Goal: Obtain resource: Download file/media

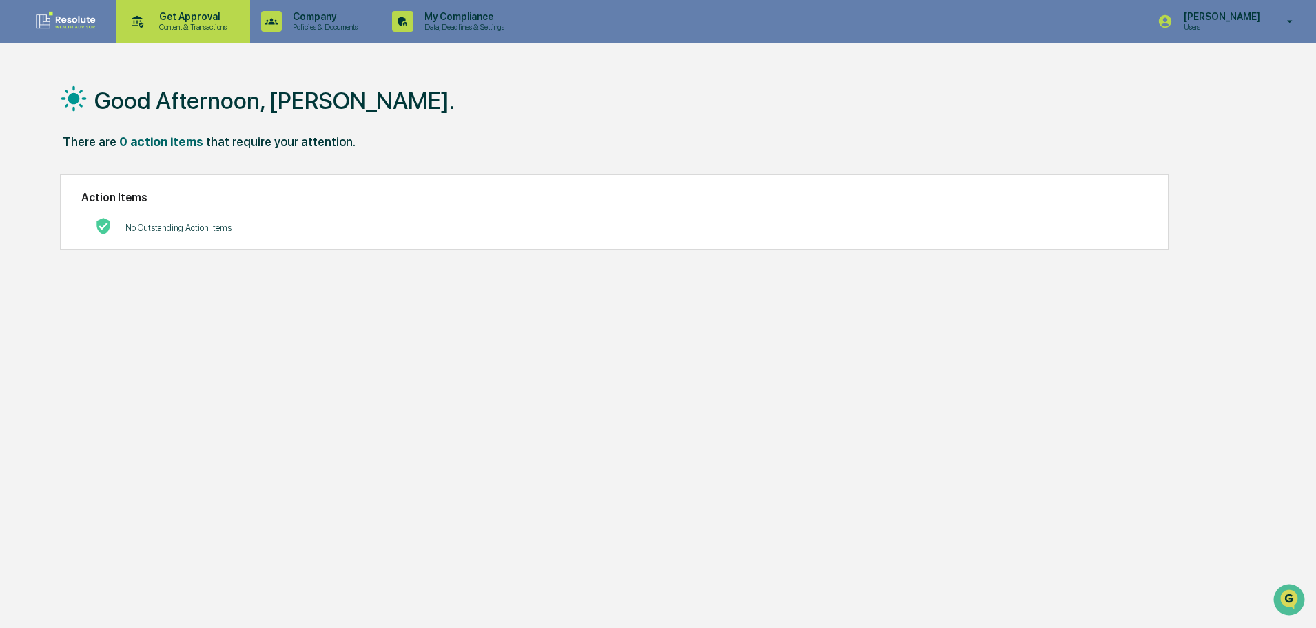
click at [211, 10] on div "Get Approval Content & Transactions" at bounding box center [181, 21] width 121 height 43
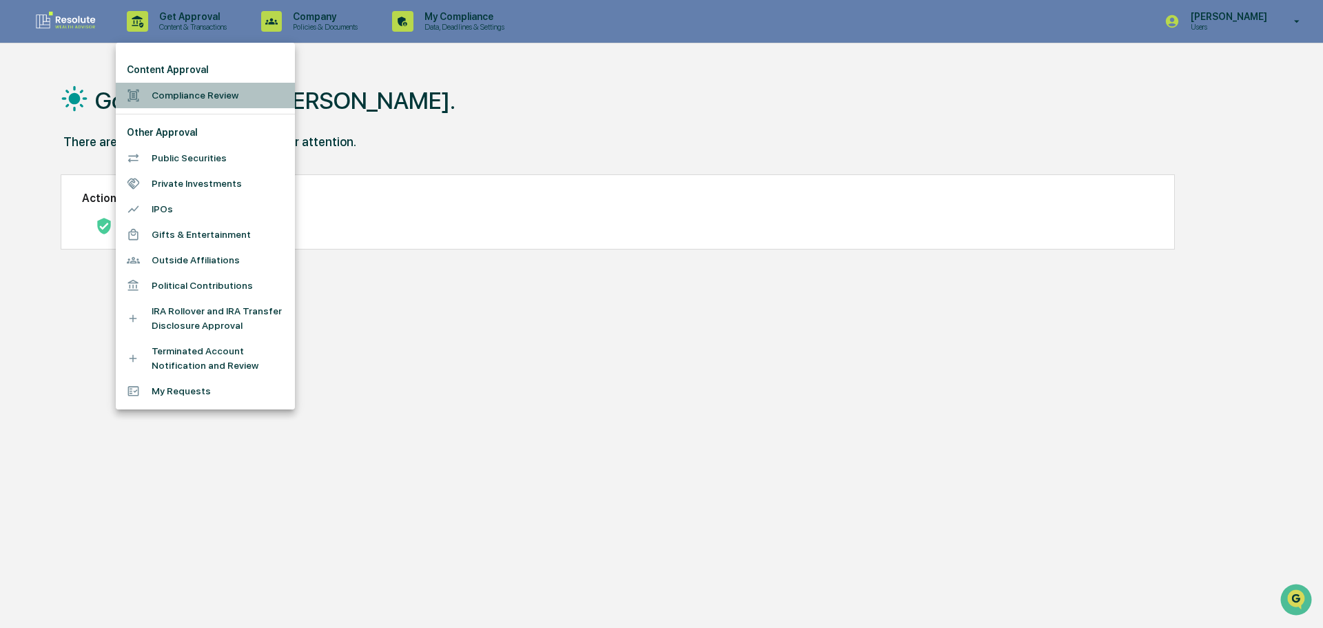
click at [194, 95] on li "Compliance Review" at bounding box center [205, 95] width 179 height 25
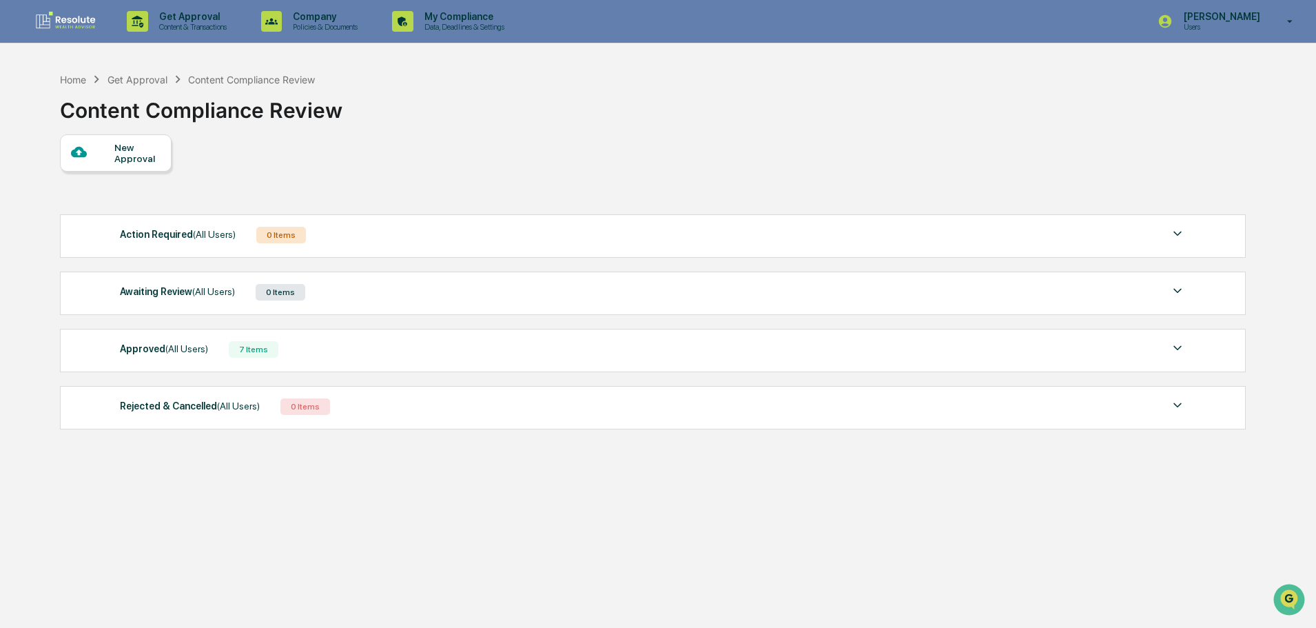
click at [616, 353] on div "Approved (All Users) 7 Items" at bounding box center [653, 349] width 1066 height 19
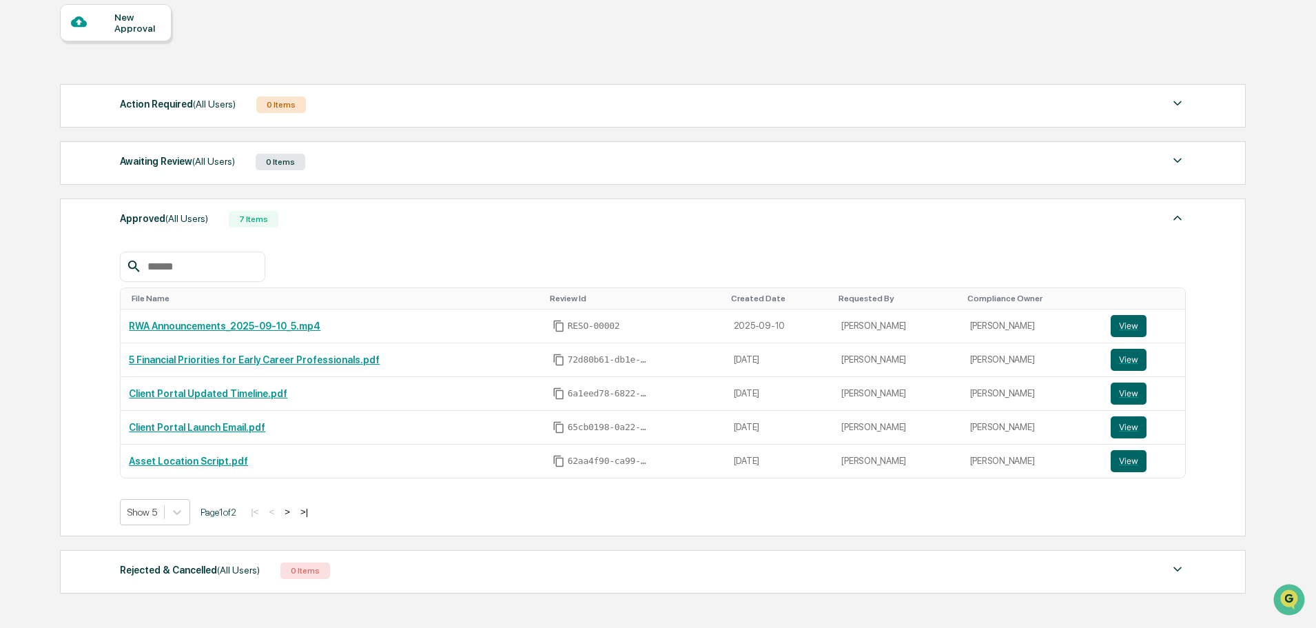
scroll to position [138, 0]
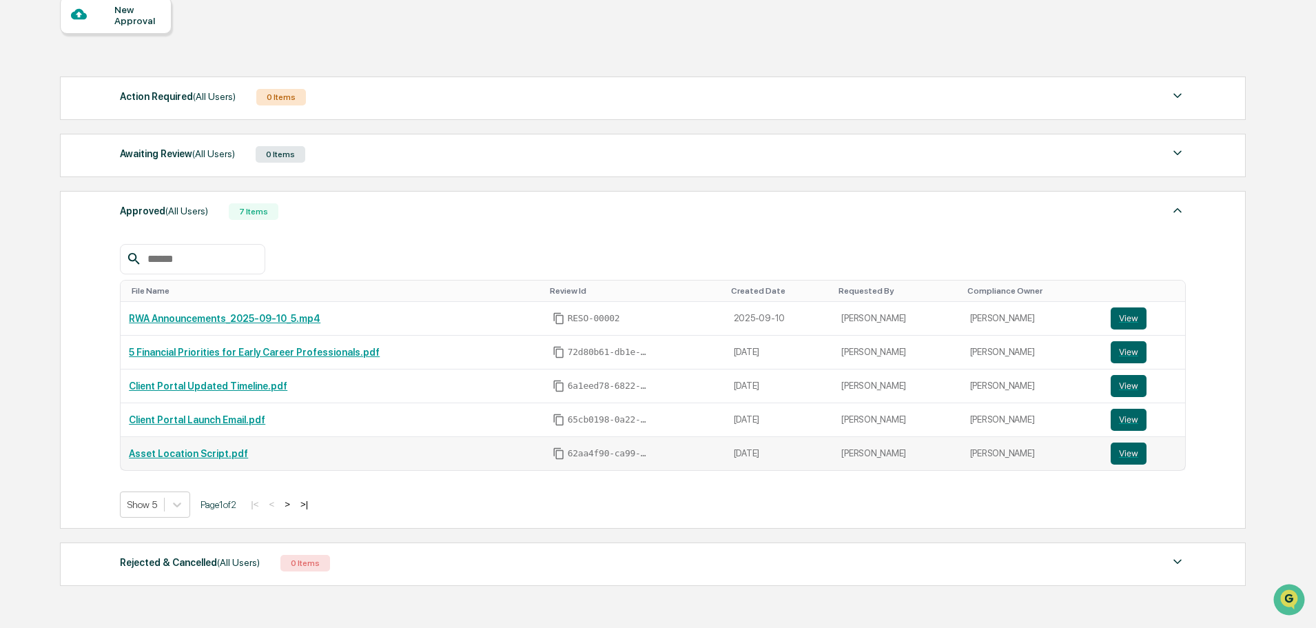
click at [216, 455] on link "Asset Location Script.pdf" at bounding box center [188, 453] width 119 height 11
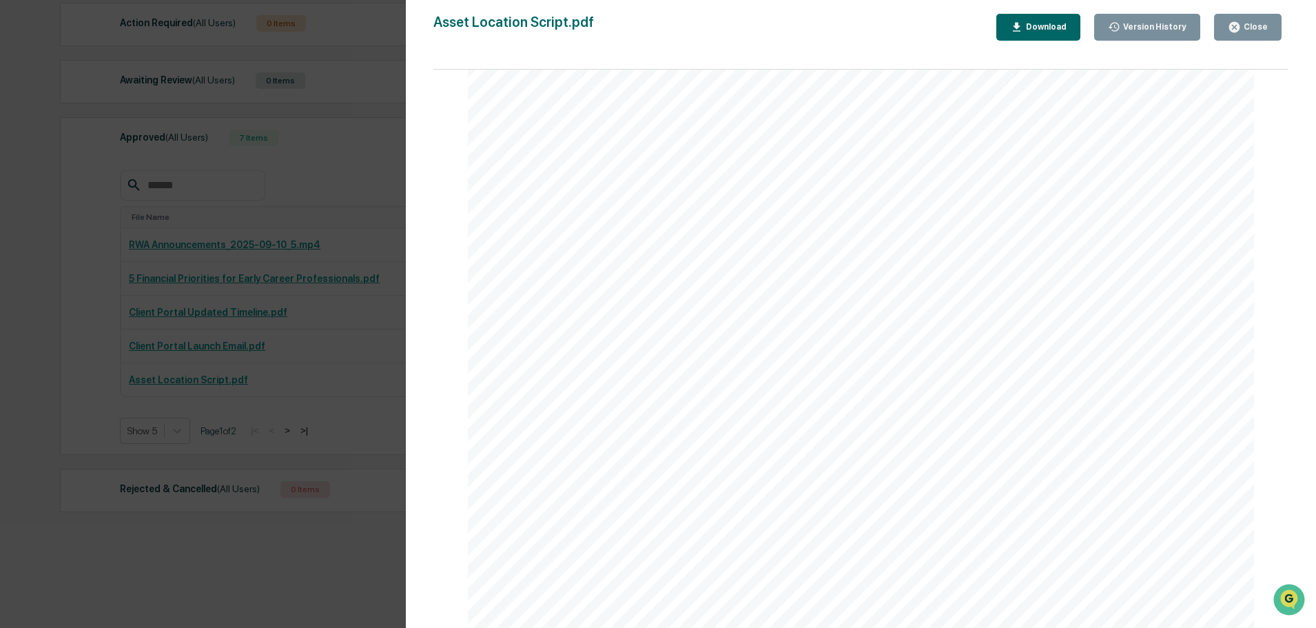
scroll to position [220, 0]
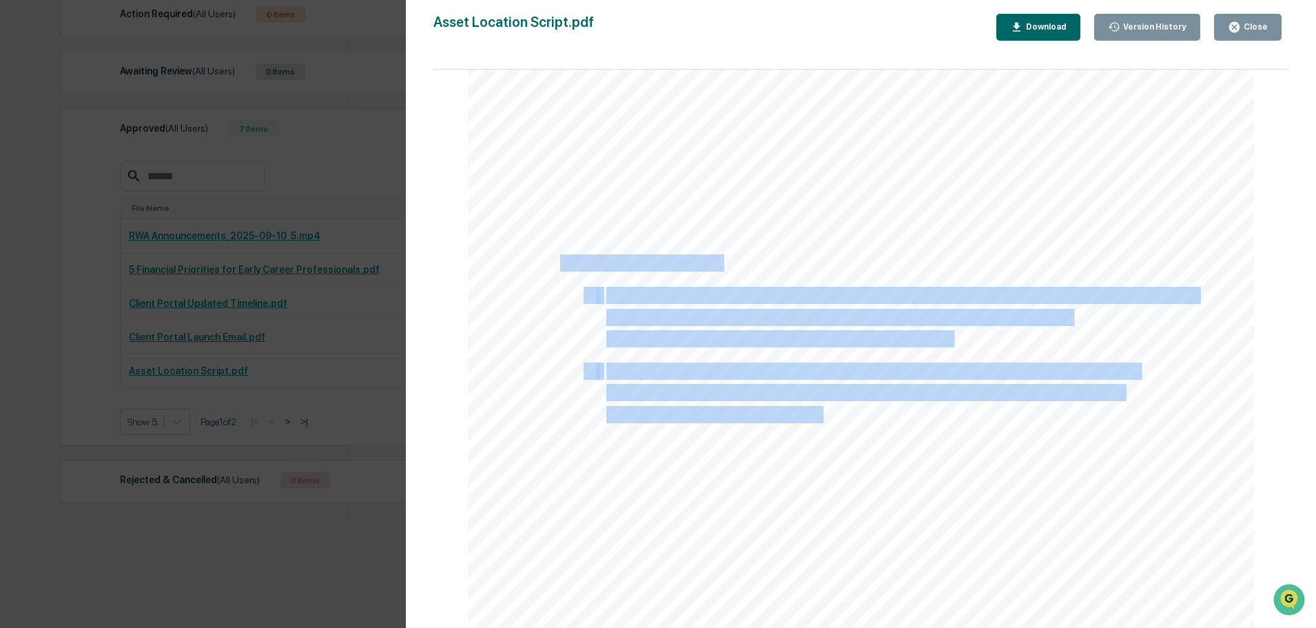
drag, startPoint x: 840, startPoint y: 419, endPoint x: 562, endPoint y: 261, distance: 320.0
click at [562, 261] on div ""When most people think about investing, they focus on what to invest in—stocks…" at bounding box center [861, 119] width 787 height 1018
copy div "Compliance Footnotes 1. [PERSON_NAME] tax-free growth and withdrawals depend on…"
click at [1235, 29] on icon "button" at bounding box center [1234, 27] width 13 height 13
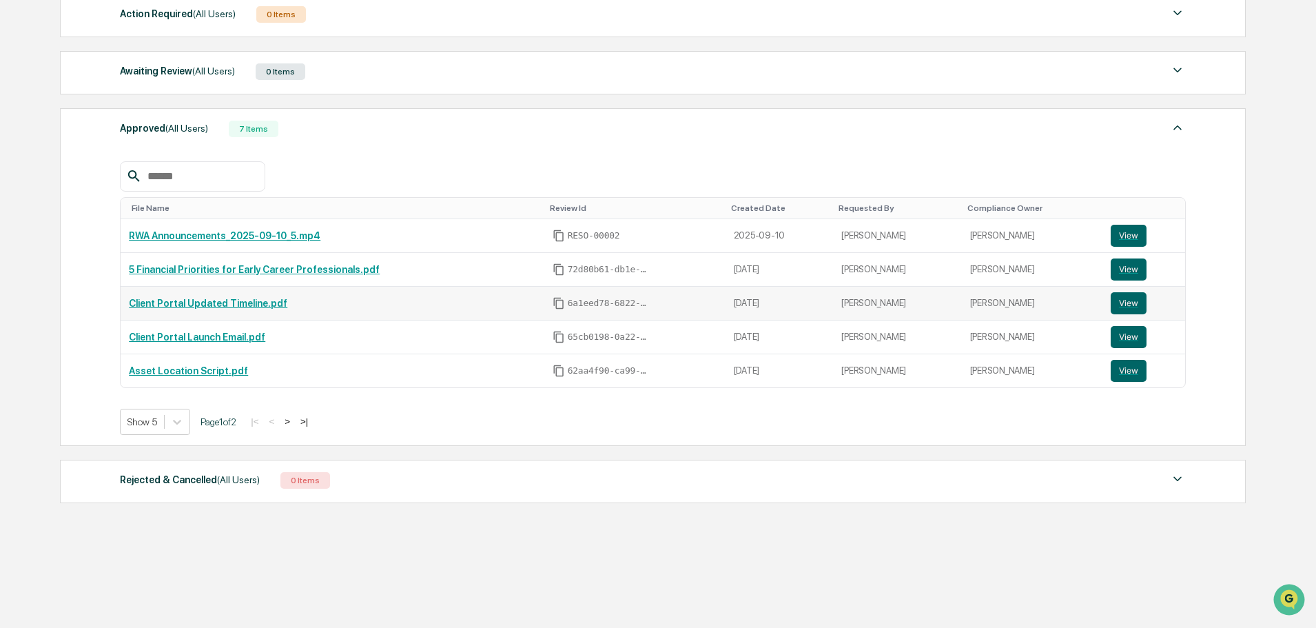
scroll to position [0, 0]
